Goal: Check status: Check status

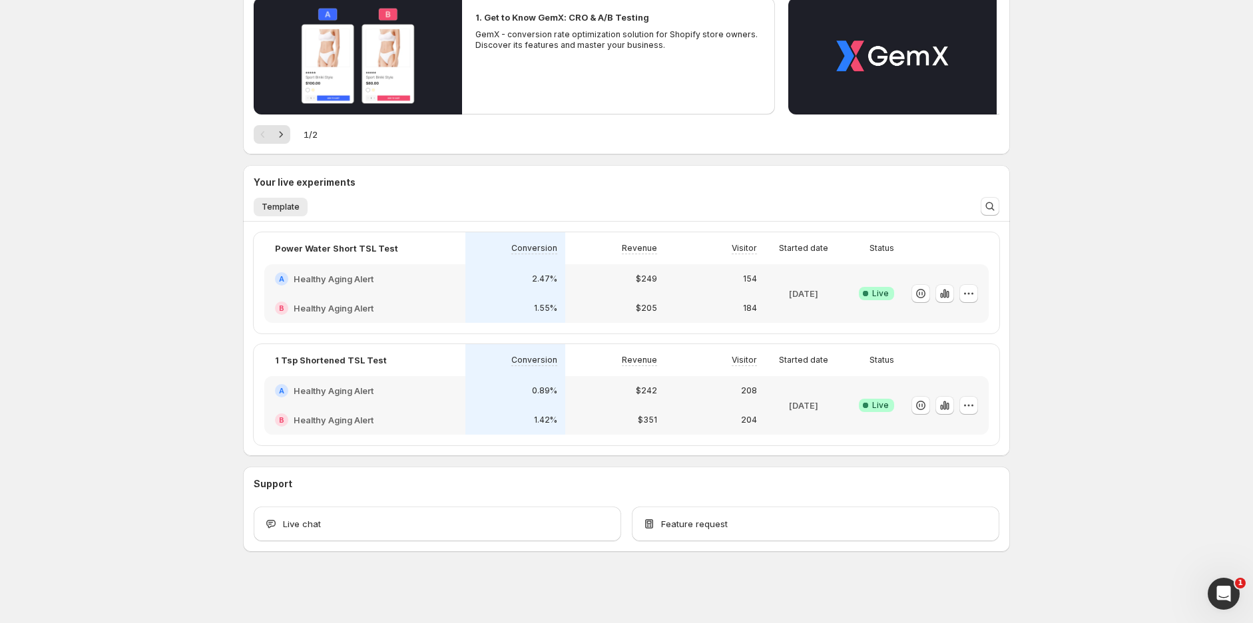
click at [595, 294] on div "$205" at bounding box center [615, 308] width 100 height 29
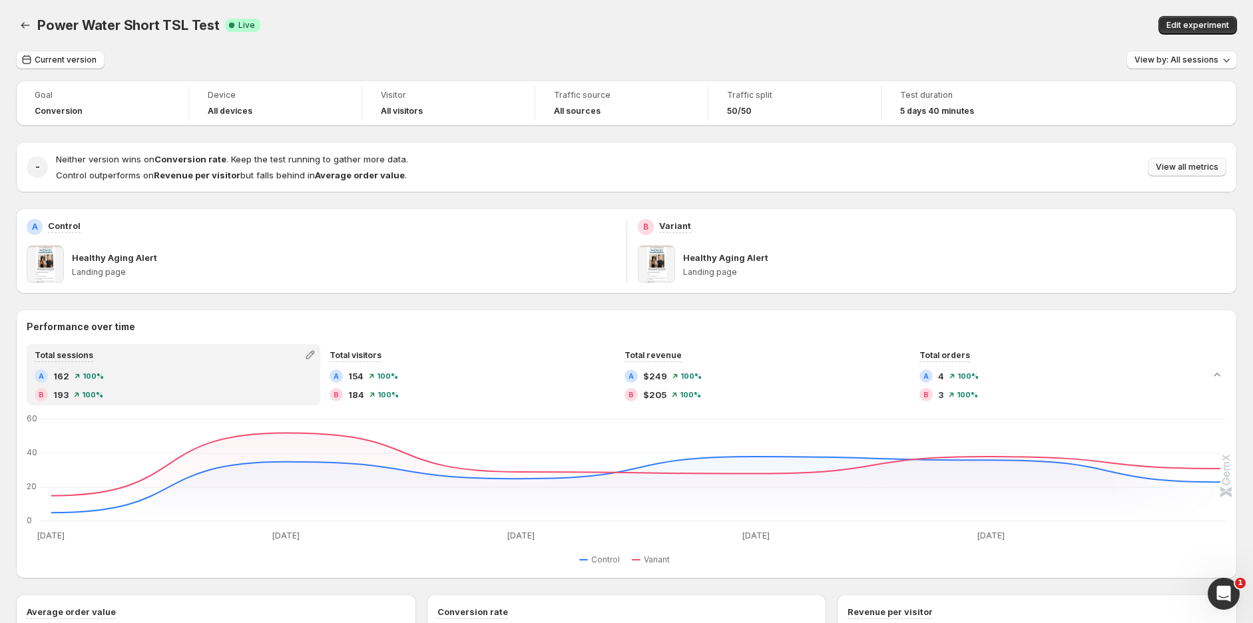
click at [1195, 167] on span "View all metrics" at bounding box center [1187, 167] width 63 height 11
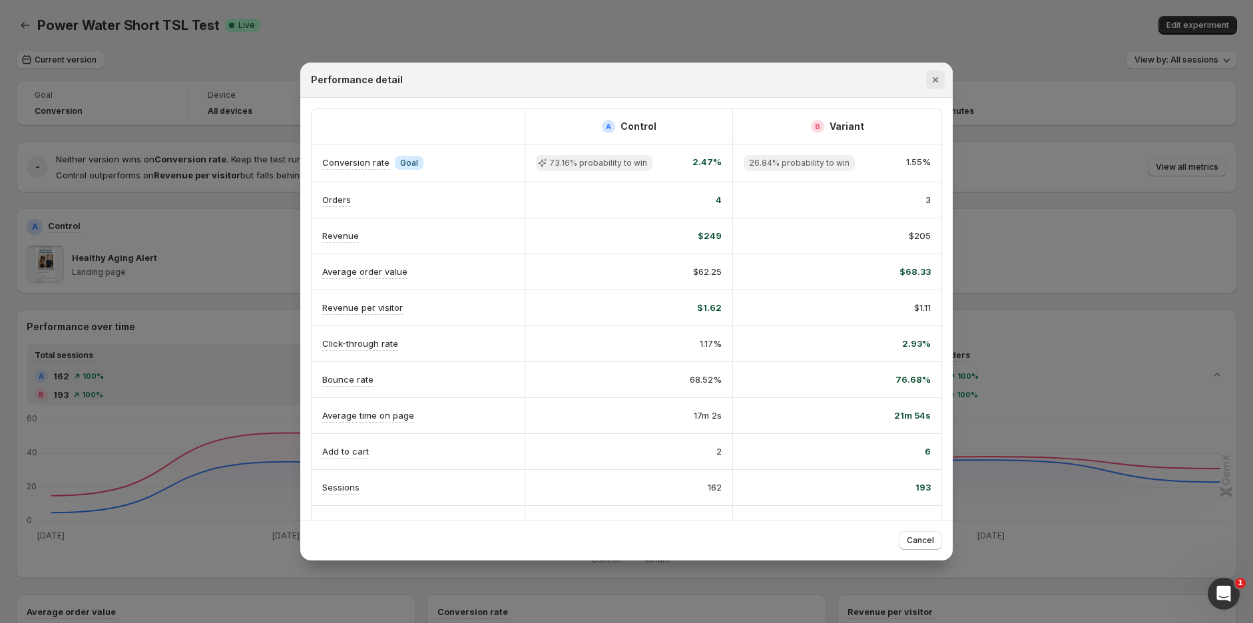
click at [938, 79] on icon "Close" at bounding box center [935, 79] width 13 height 13
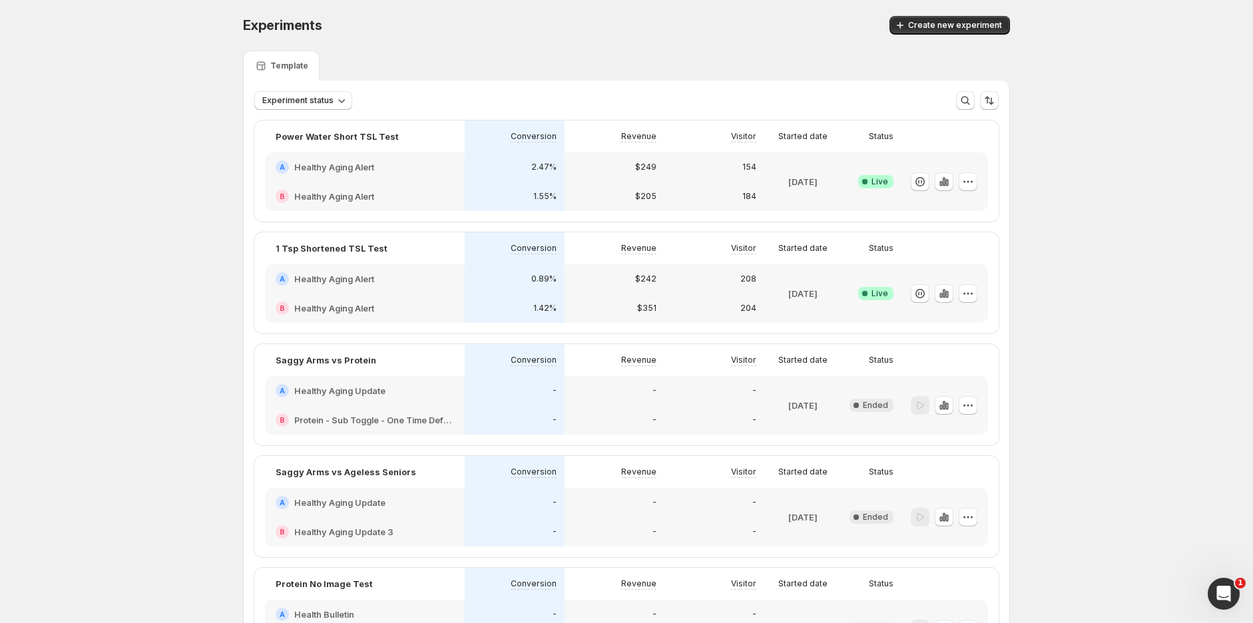
click at [397, 280] on div "A Healthy Aging Alert" at bounding box center [365, 278] width 178 height 13
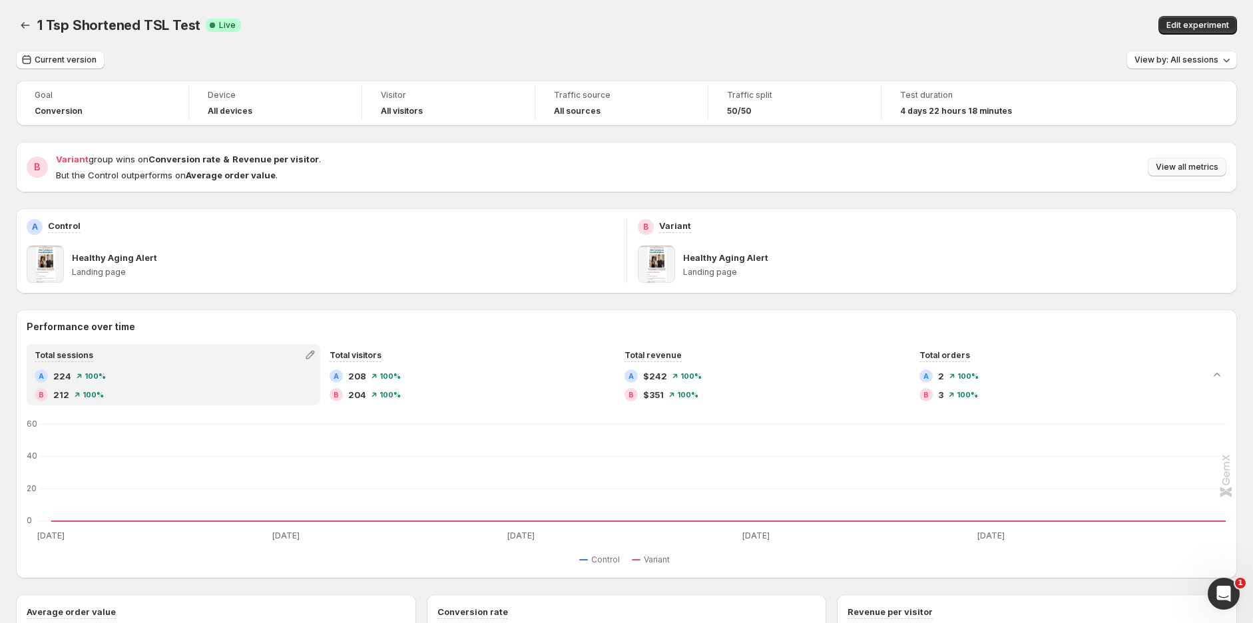
click at [1207, 162] on span "View all metrics" at bounding box center [1187, 167] width 63 height 11
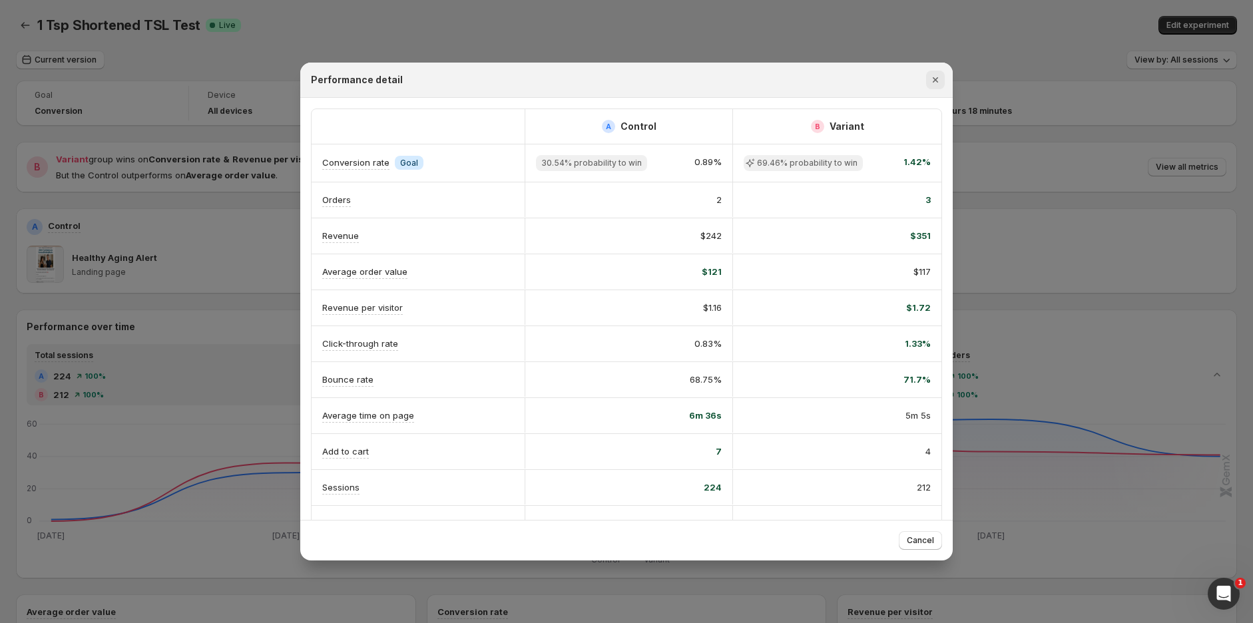
click at [936, 77] on icon "Close" at bounding box center [935, 79] width 13 height 13
